Goal: Register for event/course

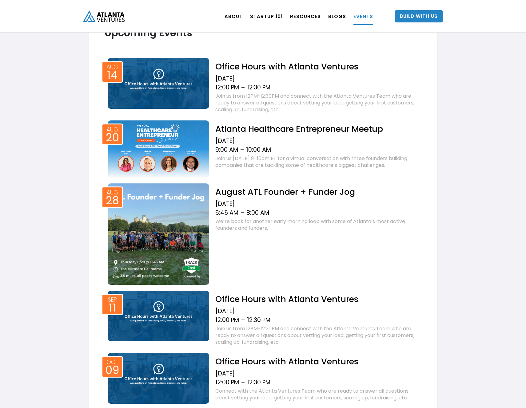
scroll to position [248, 0]
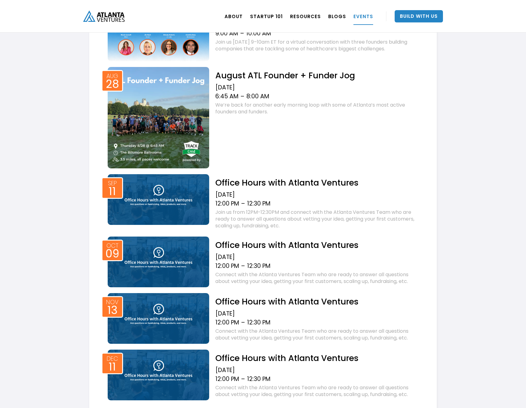
scroll to position [338, 0]
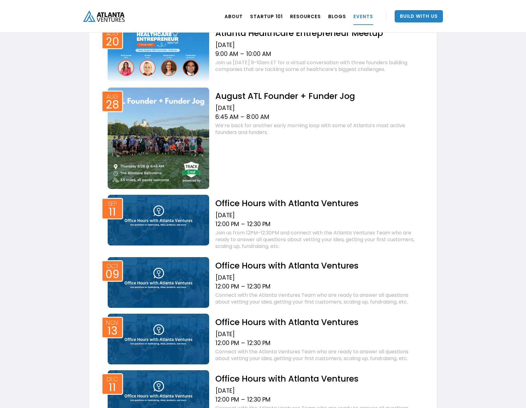
click at [182, 126] on img at bounding box center [159, 139] width 102 height 102
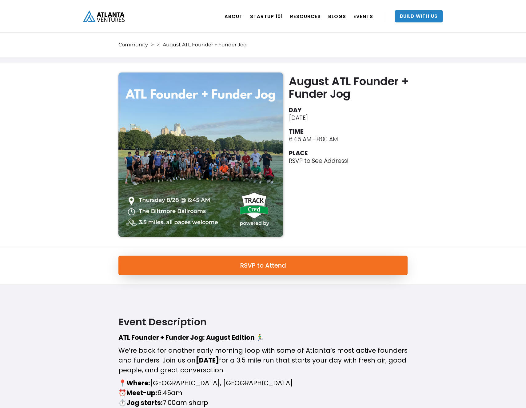
click at [98, 158] on div "August ATL Founder + Funder Jog DAY August 28, 2025 TIME 6:45 AM – 8:00 AM PLAC…" at bounding box center [263, 154] width 526 height 183
click at [471, 203] on div "August ATL Founder + Funder Jog DAY August 28, 2025 TIME 6:45 AM – 8:00 AM PLAC…" at bounding box center [263, 154] width 526 height 183
click at [285, 162] on div at bounding box center [201, 155] width 172 height 165
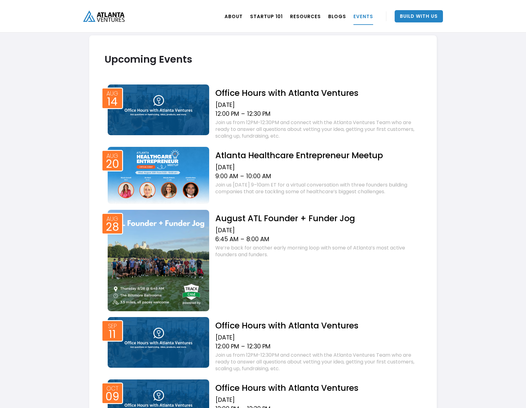
scroll to position [191, 0]
